Goal: Navigation & Orientation: Find specific page/section

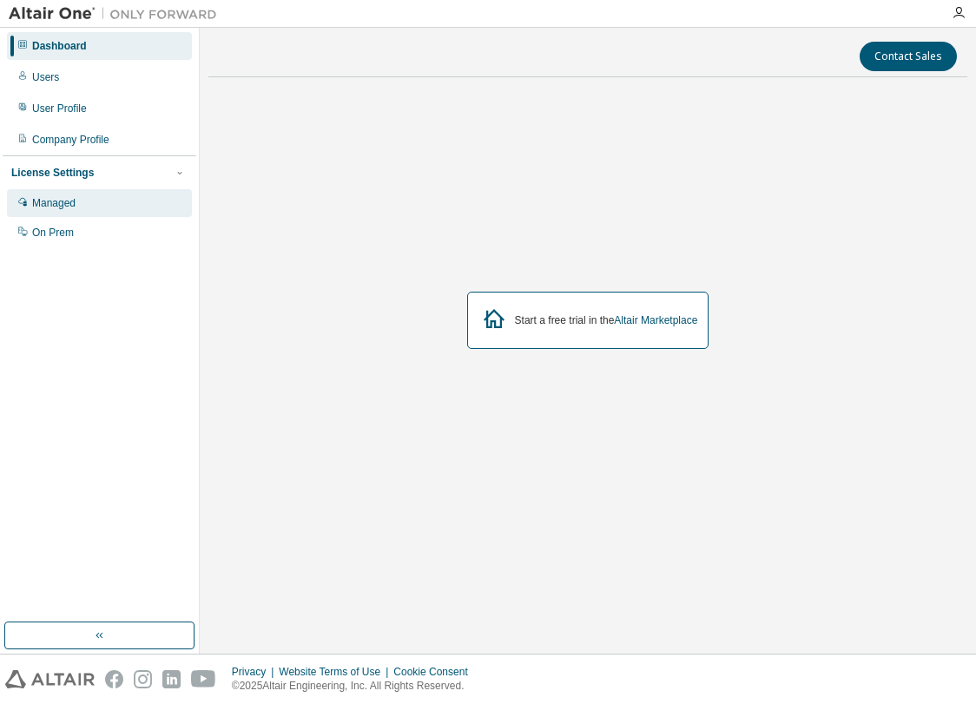
click at [67, 200] on div "Managed" at bounding box center [53, 203] width 43 height 14
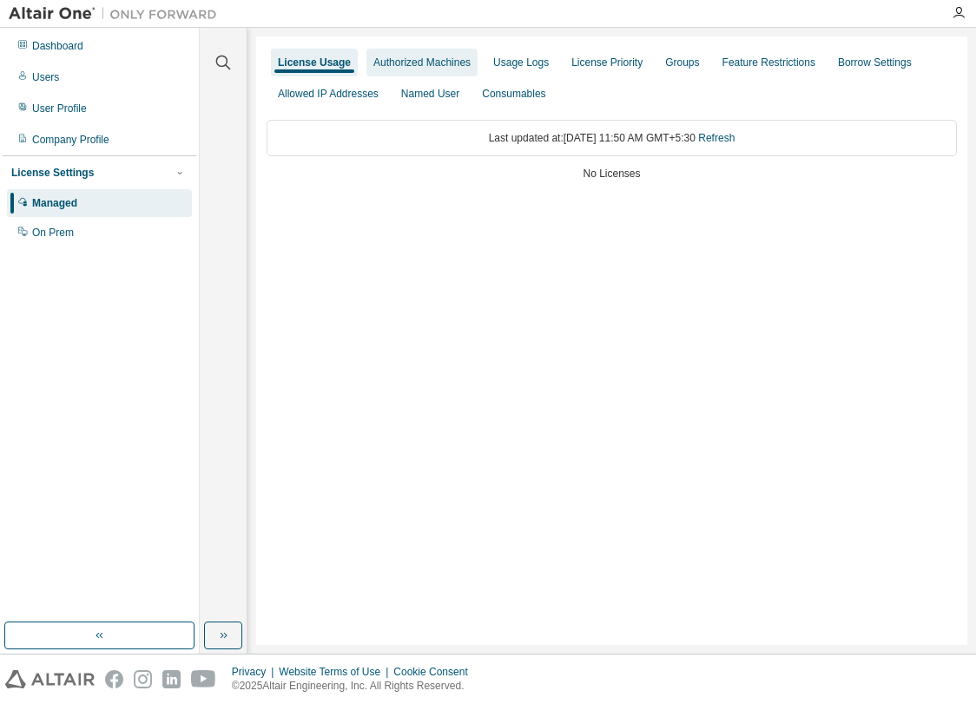
click at [451, 60] on div "Authorized Machines" at bounding box center [421, 63] width 97 height 14
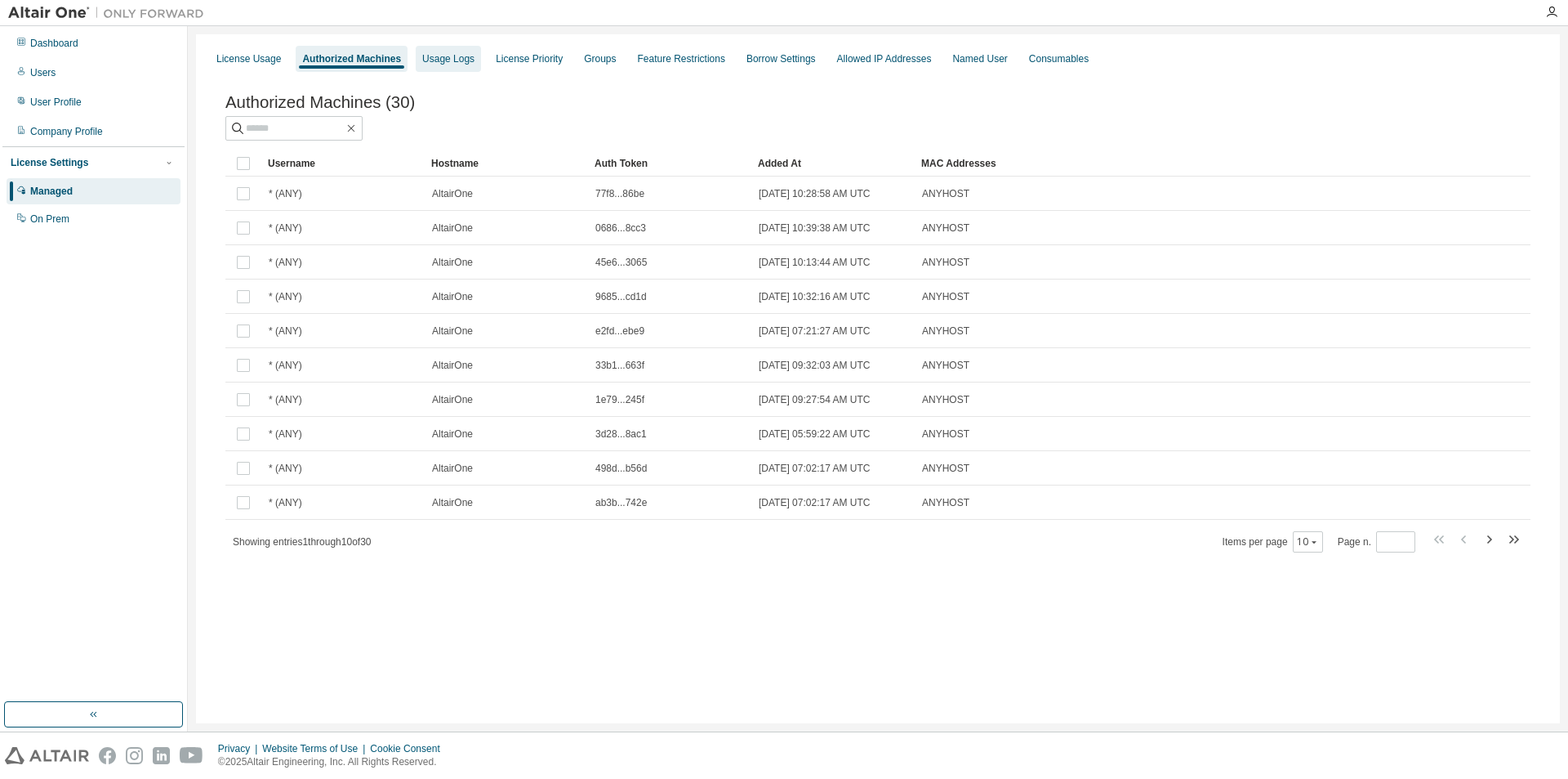
click at [445, 59] on div "Usage Logs" at bounding box center [449, 59] width 53 height 13
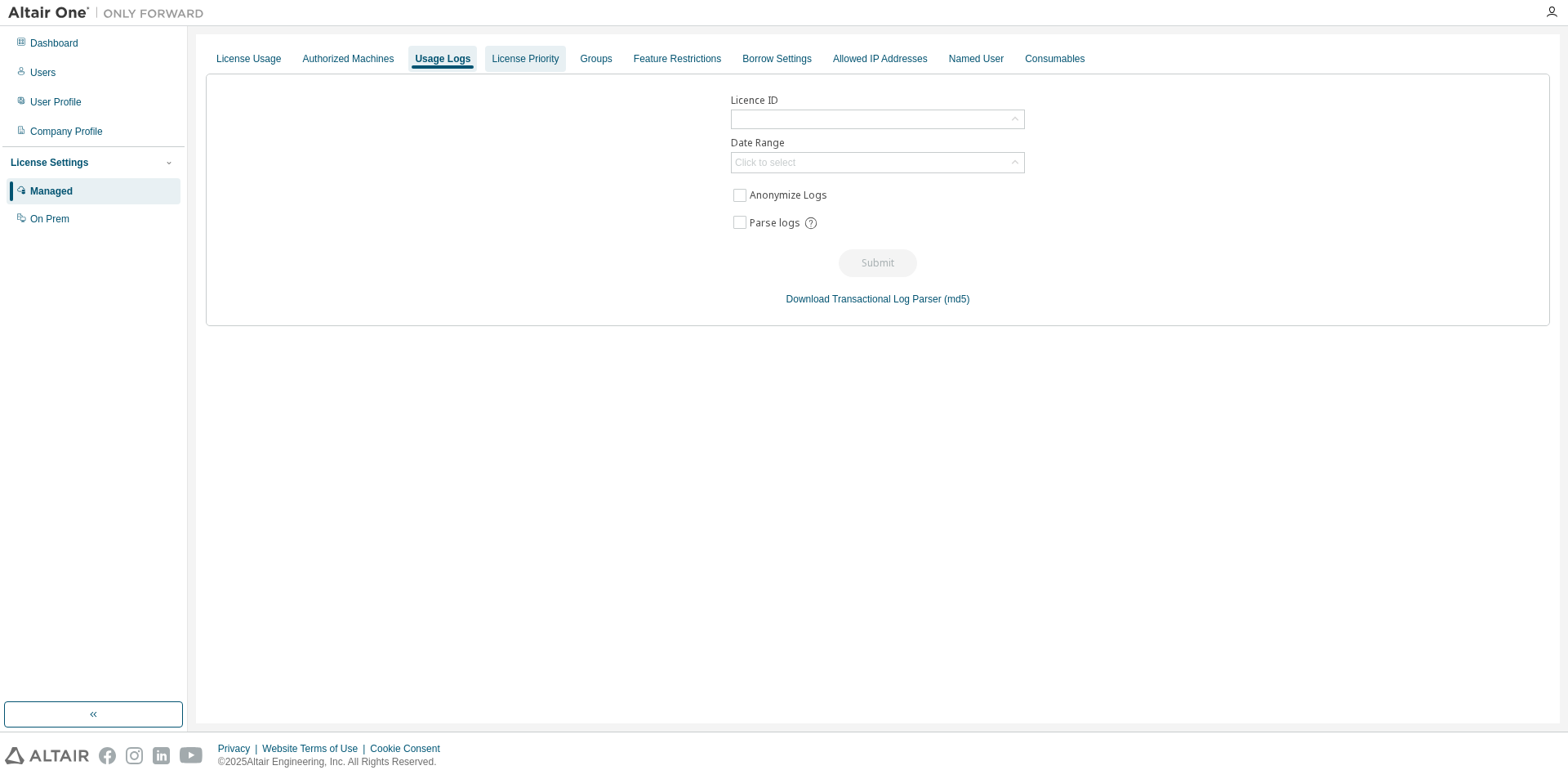
click at [506, 65] on div "License Priority" at bounding box center [525, 59] width 67 height 13
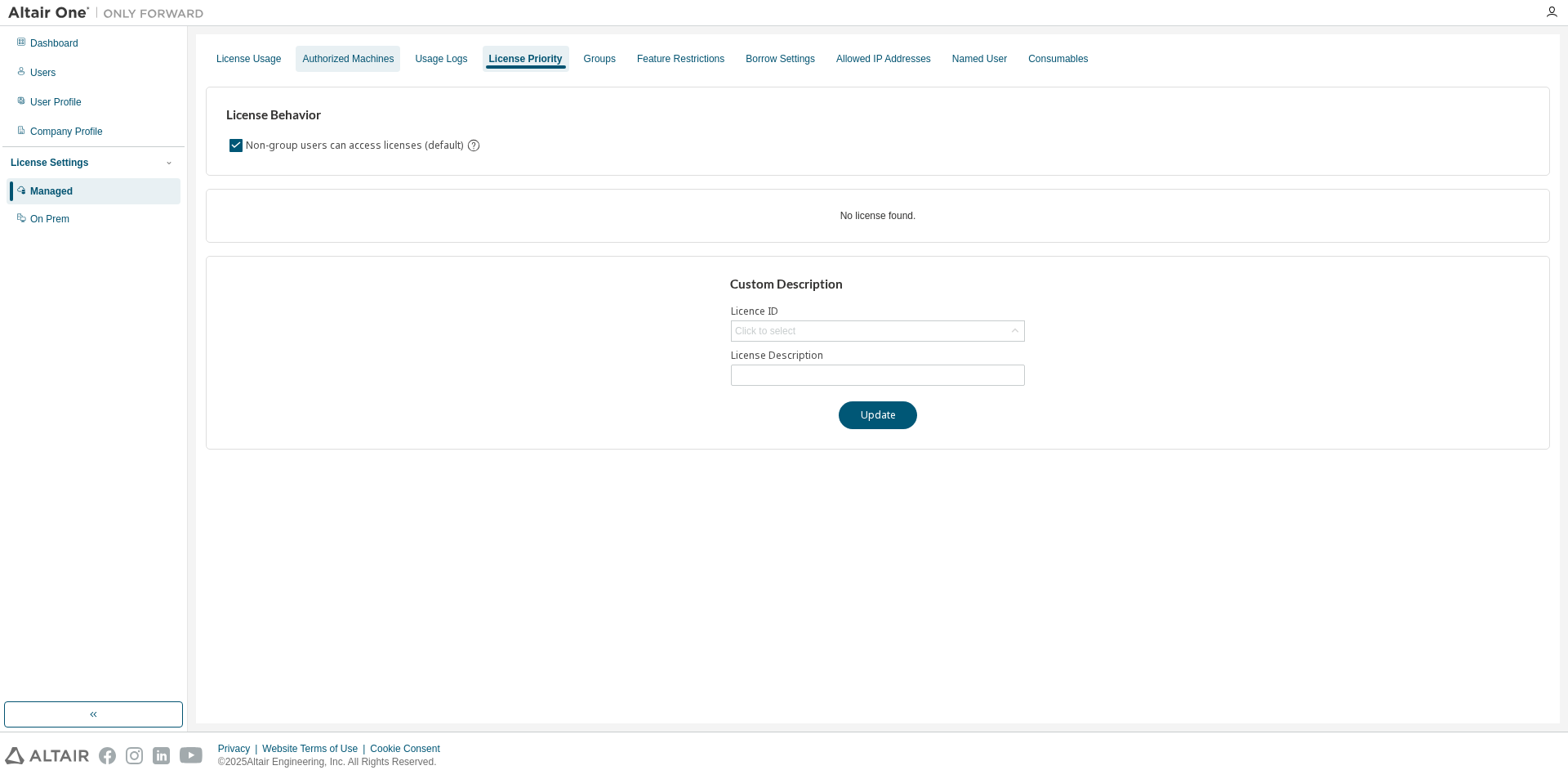
click at [368, 57] on div "Authorized Machines" at bounding box center [347, 59] width 91 height 13
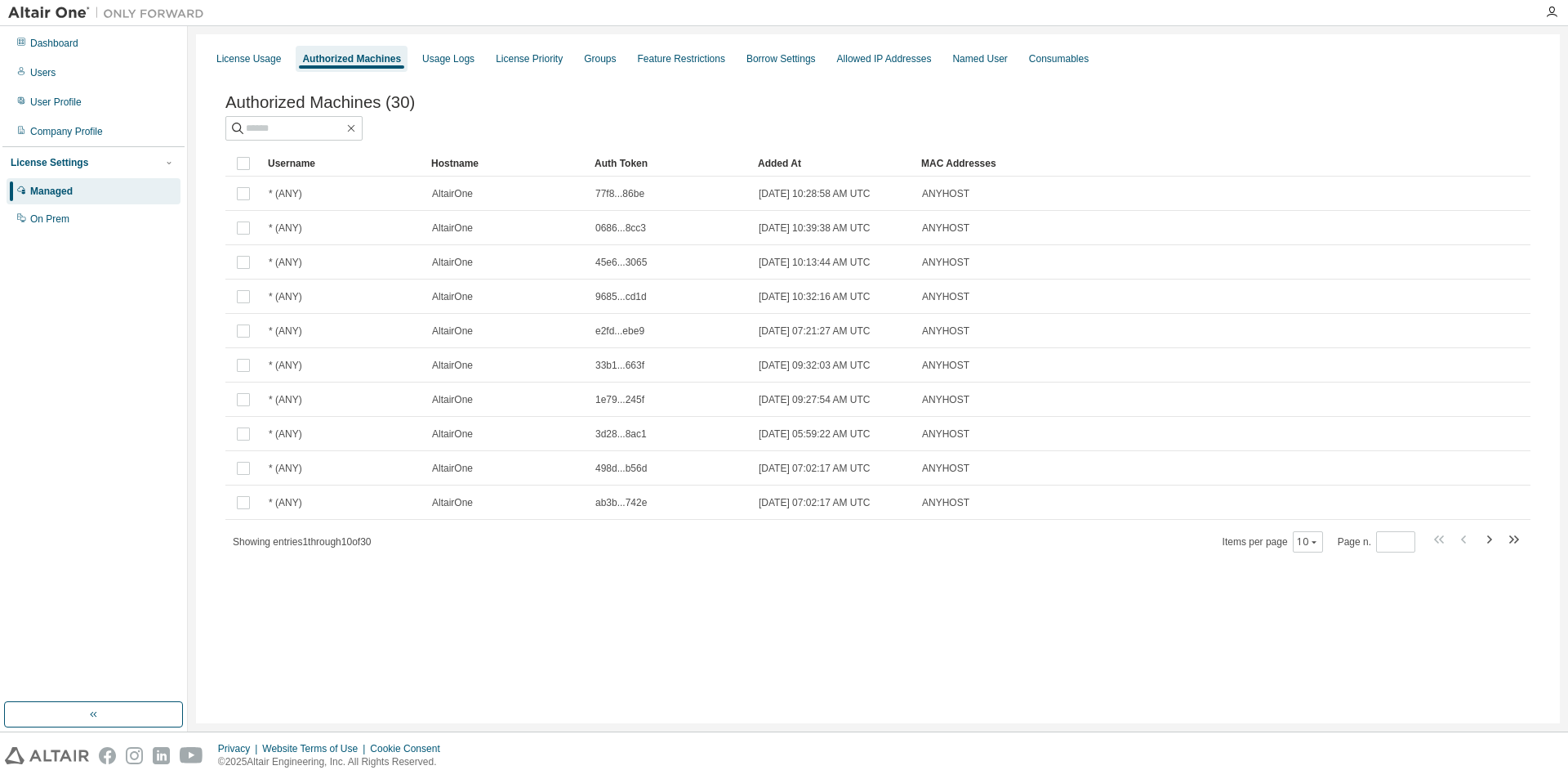
click at [71, 192] on div "Managed" at bounding box center [51, 191] width 42 height 13
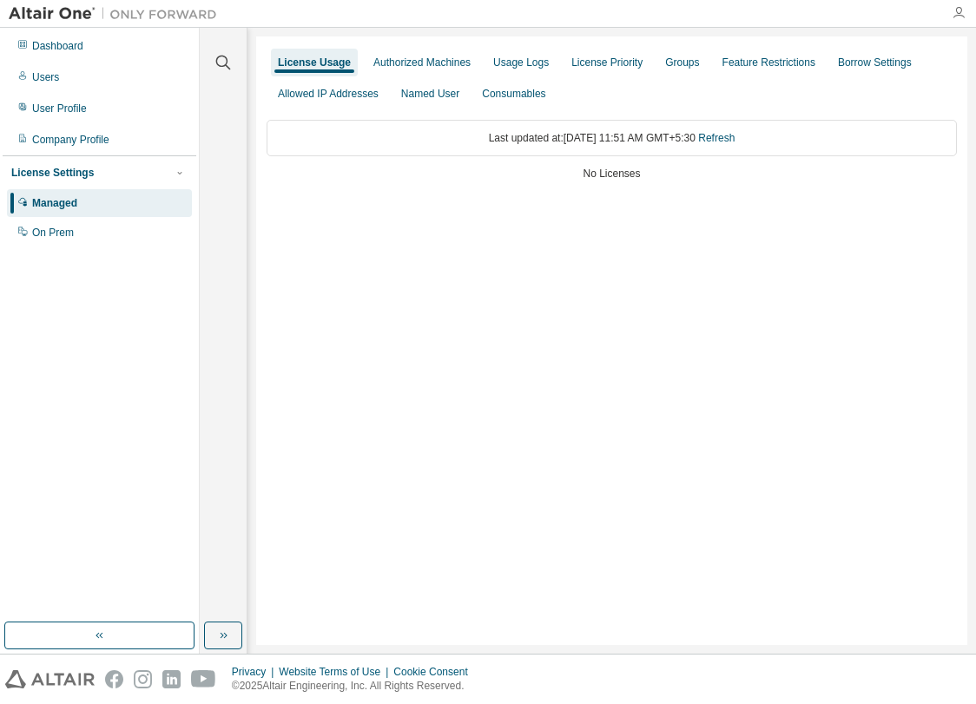
click at [959, 8] on icon "button" at bounding box center [959, 13] width 14 height 14
